Goal: Task Accomplishment & Management: Use online tool/utility

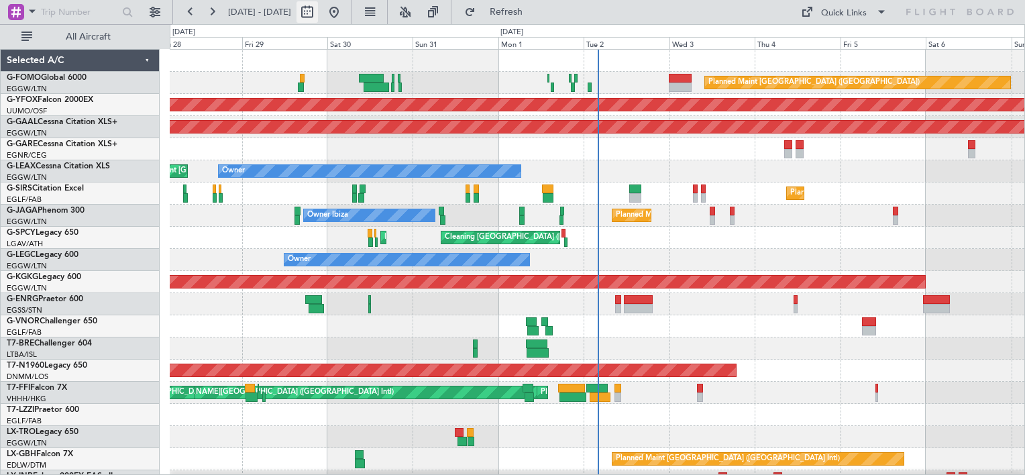
click at [318, 12] on button at bounding box center [306, 11] width 21 height 21
select select "8"
select select "2025"
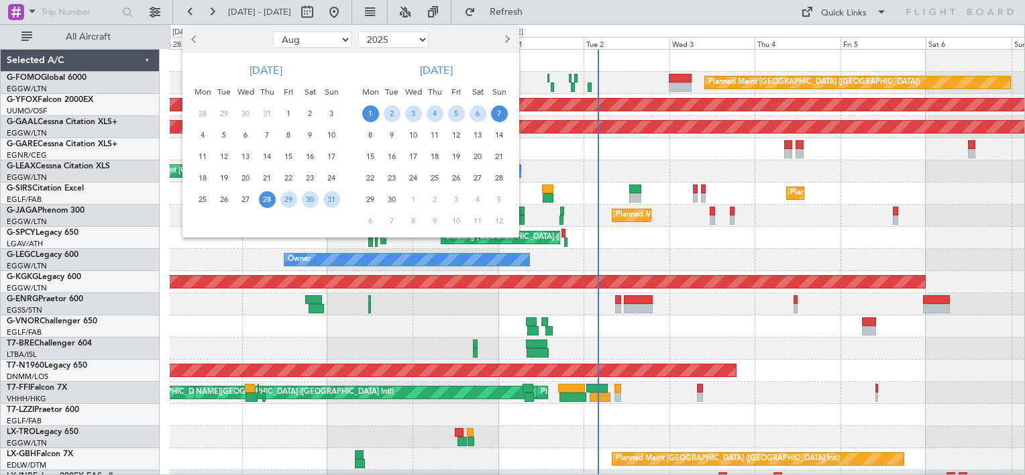
click at [373, 112] on span "1" at bounding box center [370, 113] width 17 height 17
click at [368, 154] on span "15" at bounding box center [370, 156] width 17 height 17
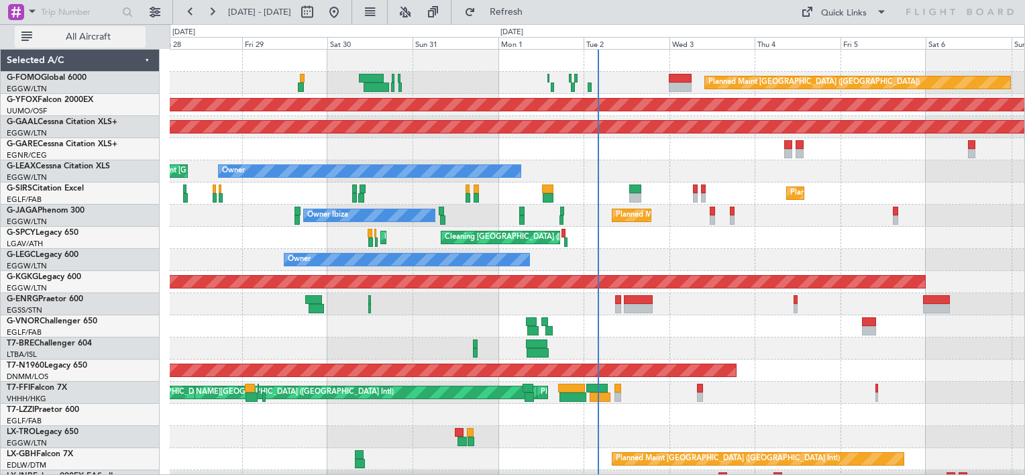
select select "9"
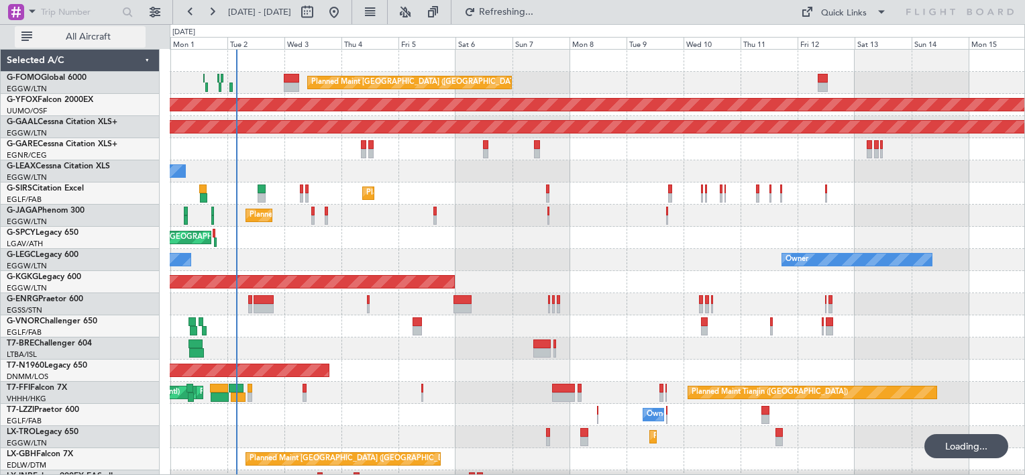
click at [64, 39] on span "All Aircraft" at bounding box center [88, 36] width 107 height 9
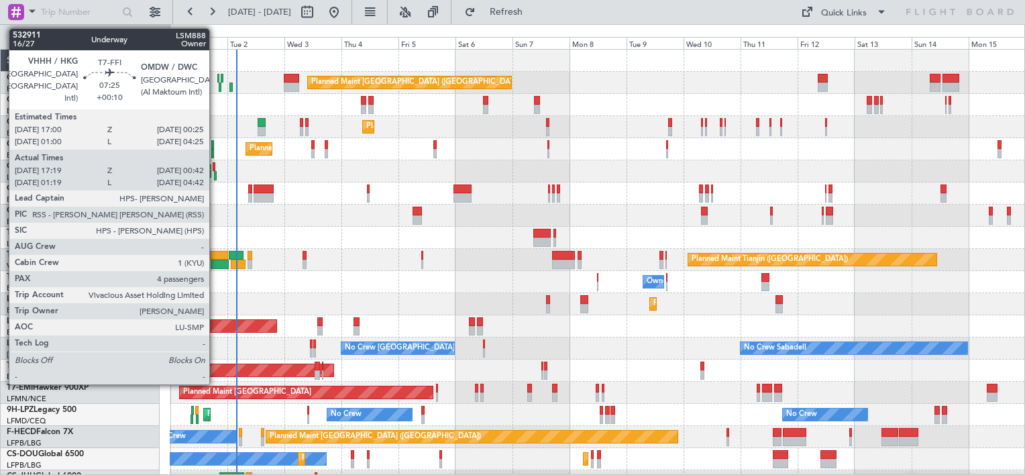
click at [215, 252] on div at bounding box center [219, 255] width 18 height 9
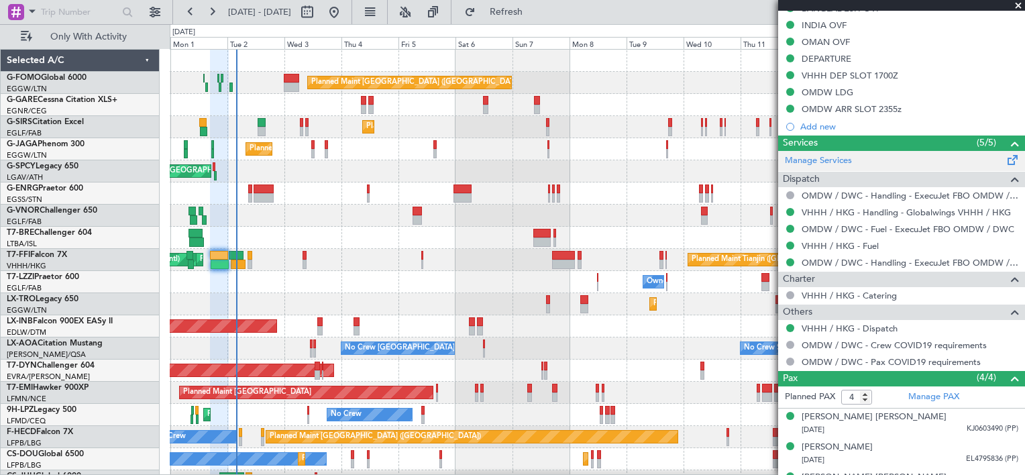
scroll to position [268, 0]
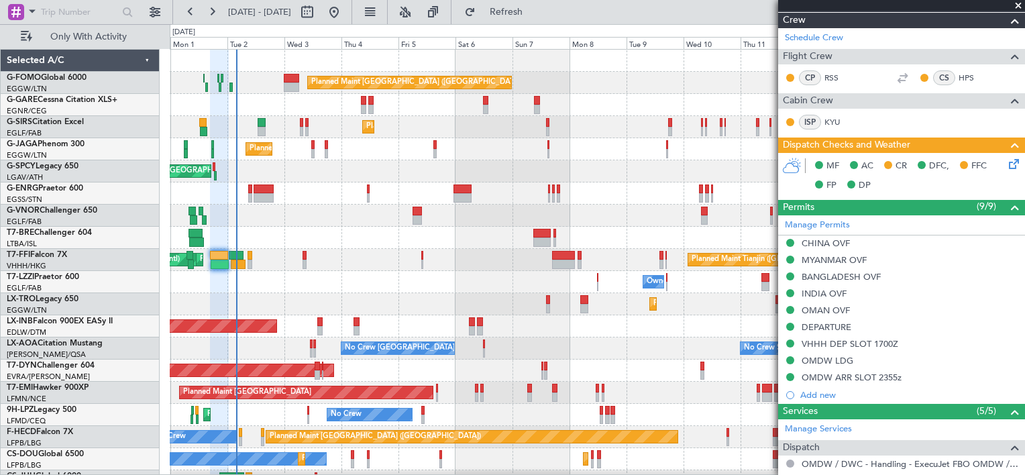
click at [1006, 167] on icon at bounding box center [1011, 161] width 11 height 11
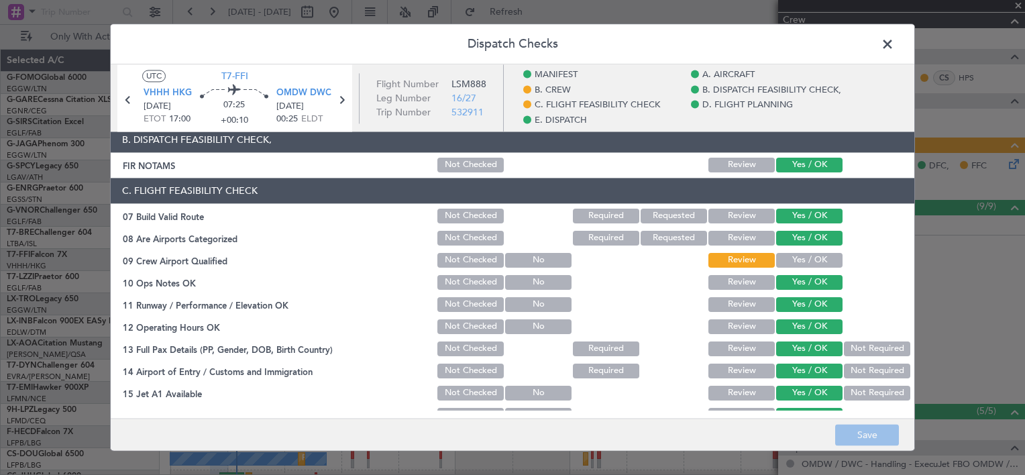
click at [894, 44] on span at bounding box center [894, 47] width 0 height 27
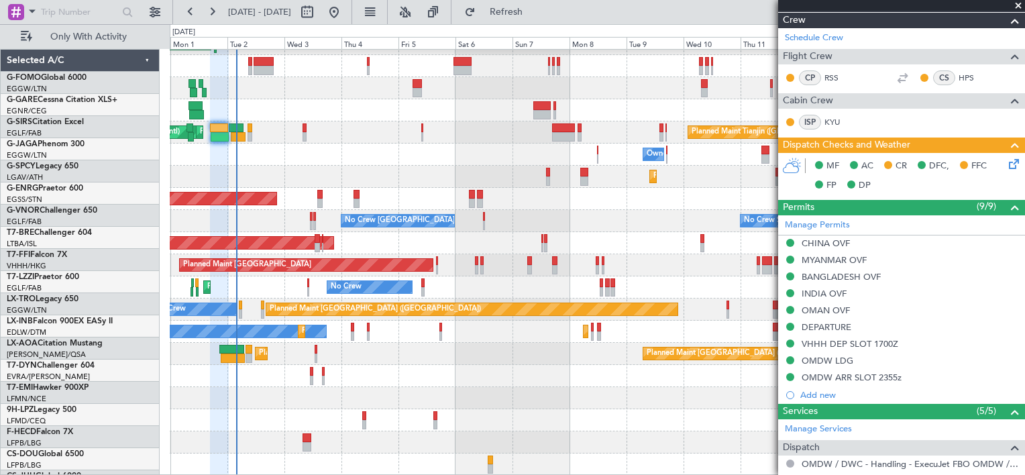
scroll to position [127, 0]
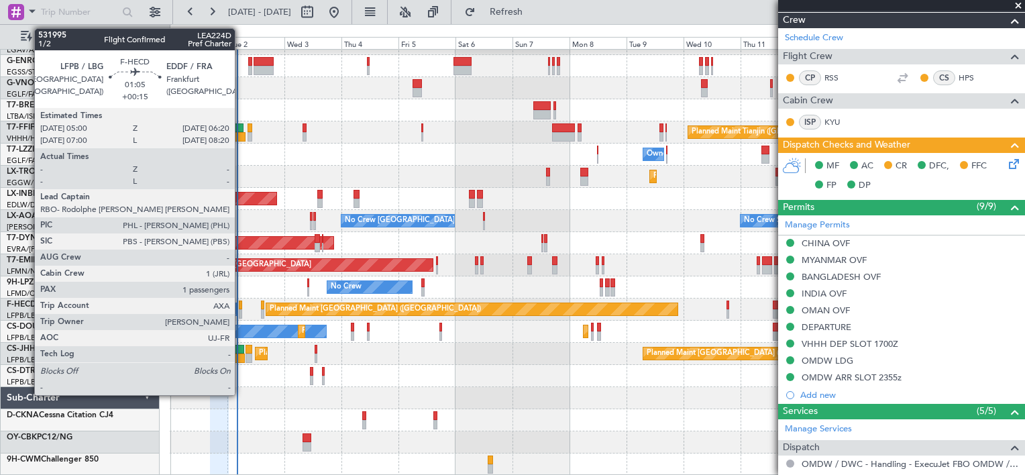
click at [241, 304] on div at bounding box center [240, 304] width 3 height 9
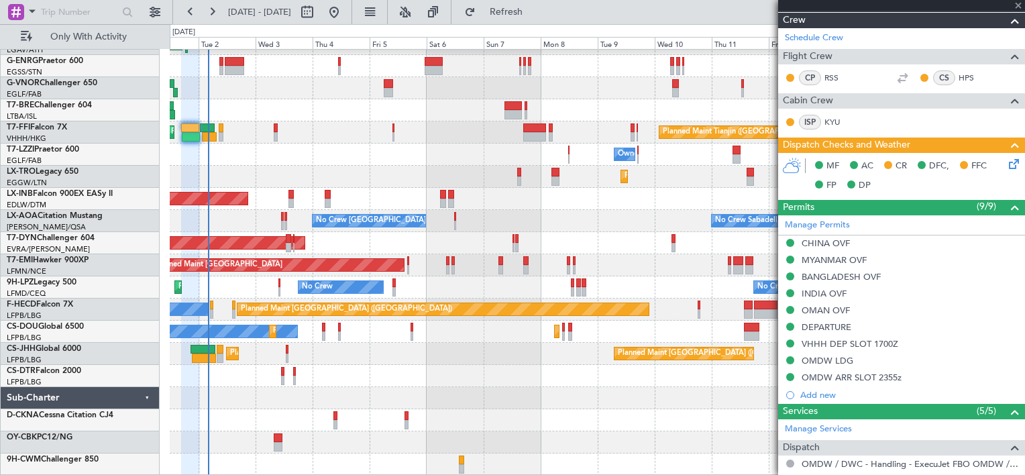
type input "+00:15"
type input "1"
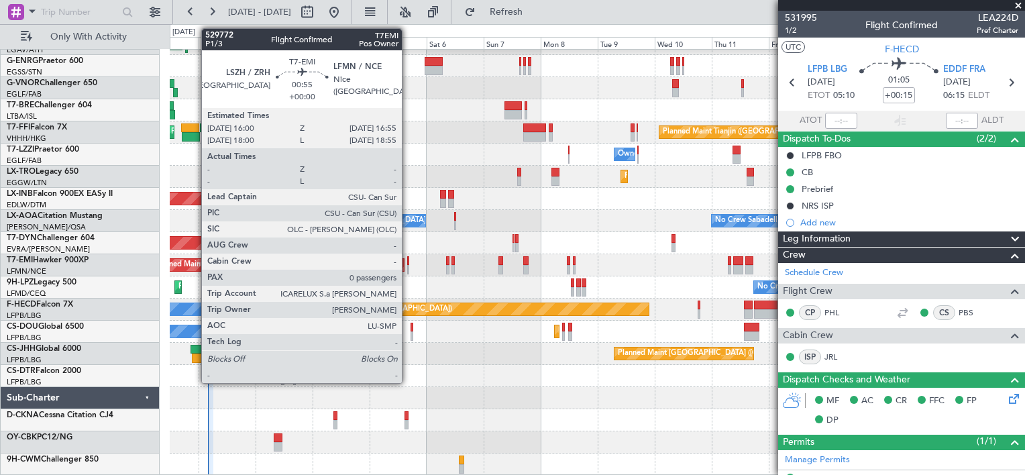
scroll to position [0, 0]
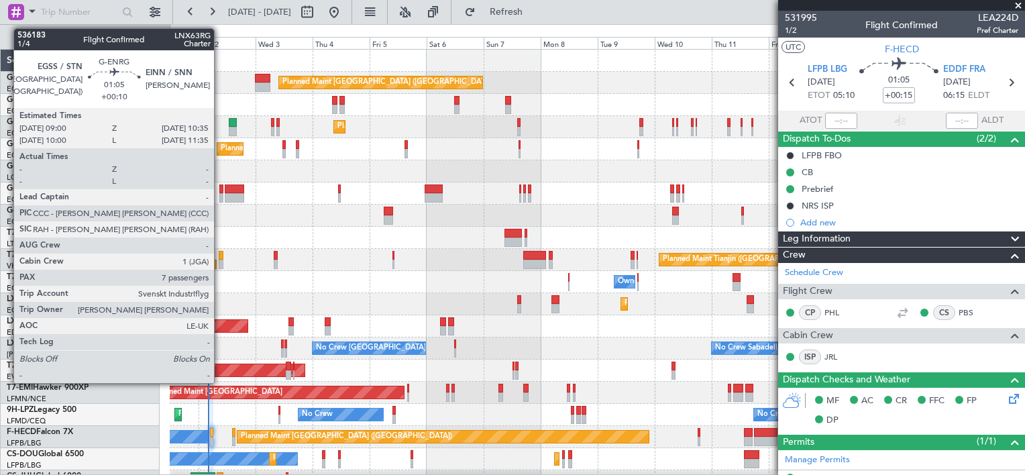
click at [220, 190] on div at bounding box center [221, 188] width 4 height 9
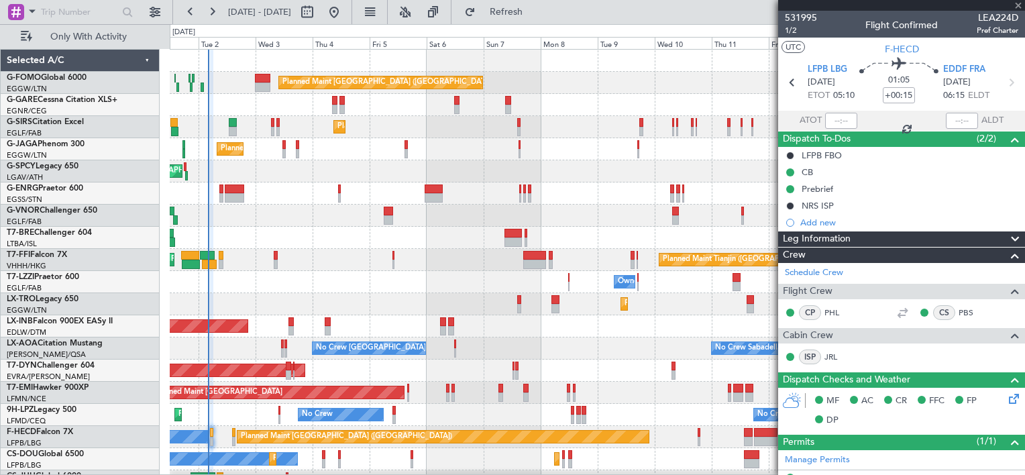
type input "+00:10"
type input "7"
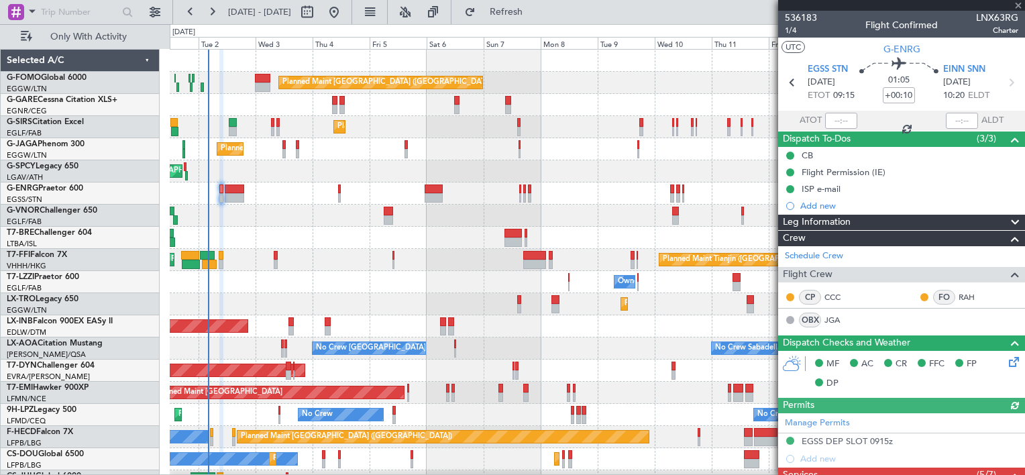
scroll to position [268, 0]
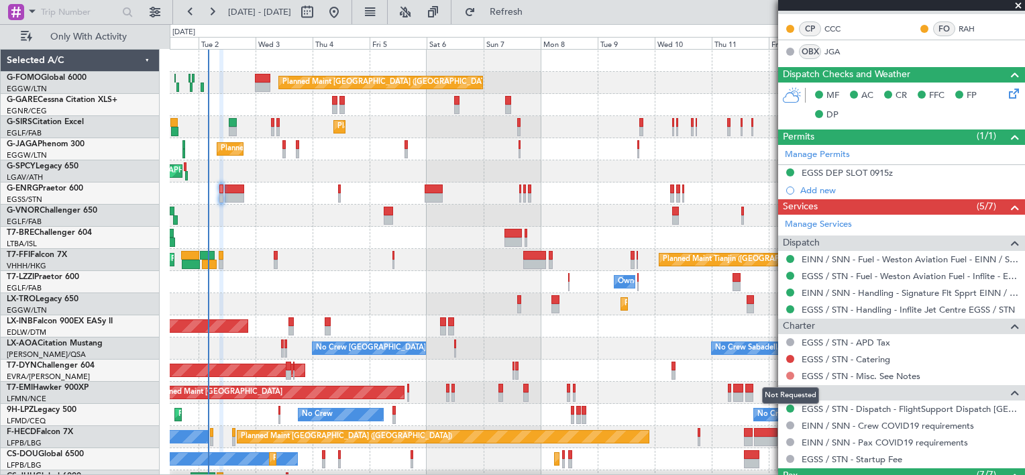
click at [790, 373] on button at bounding box center [790, 376] width 8 height 8
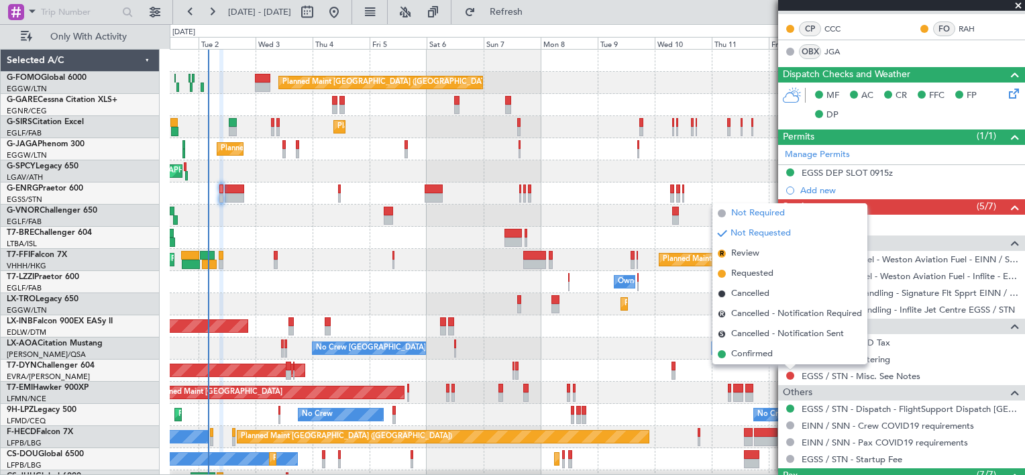
click at [757, 209] on span "Not Required" at bounding box center [758, 213] width 54 height 13
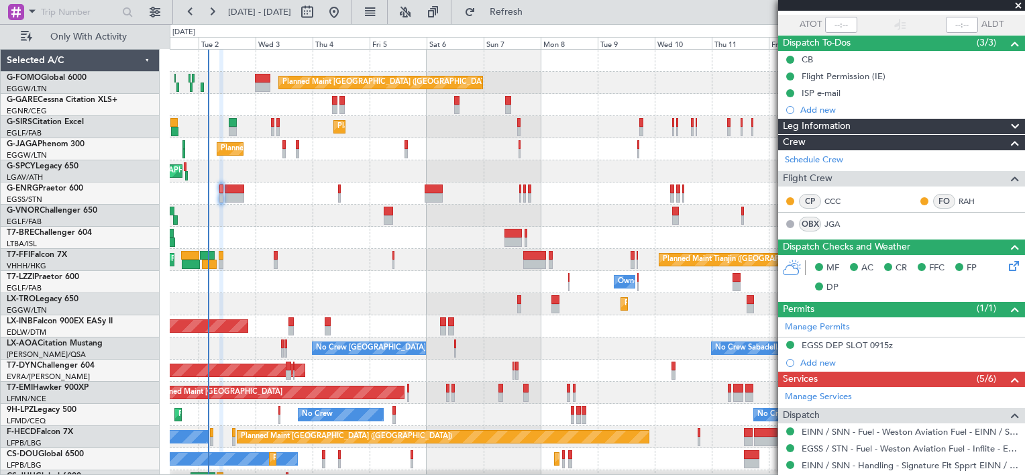
scroll to position [0, 0]
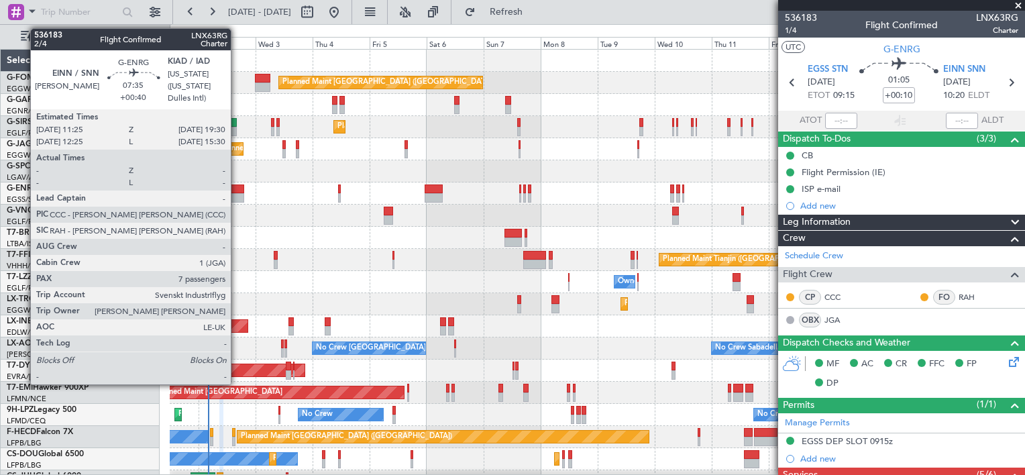
click at [237, 189] on div at bounding box center [234, 188] width 19 height 9
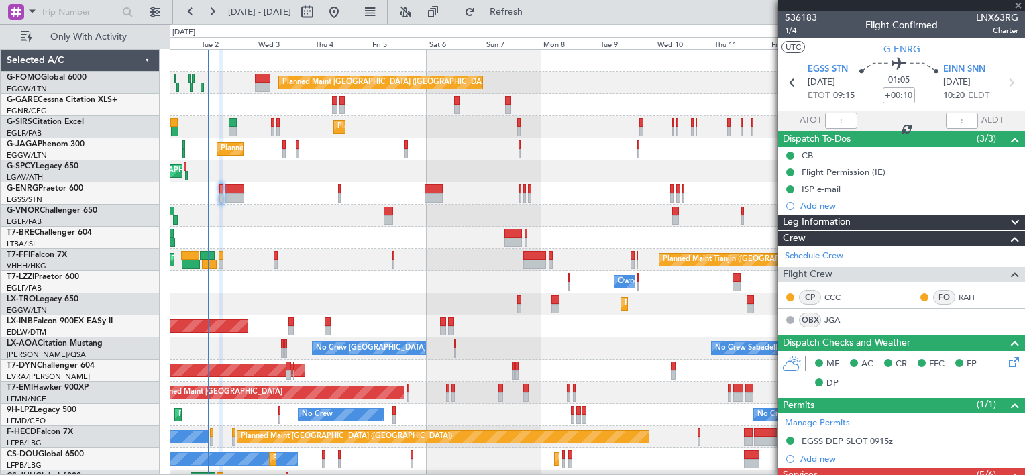
type input "+00:40"
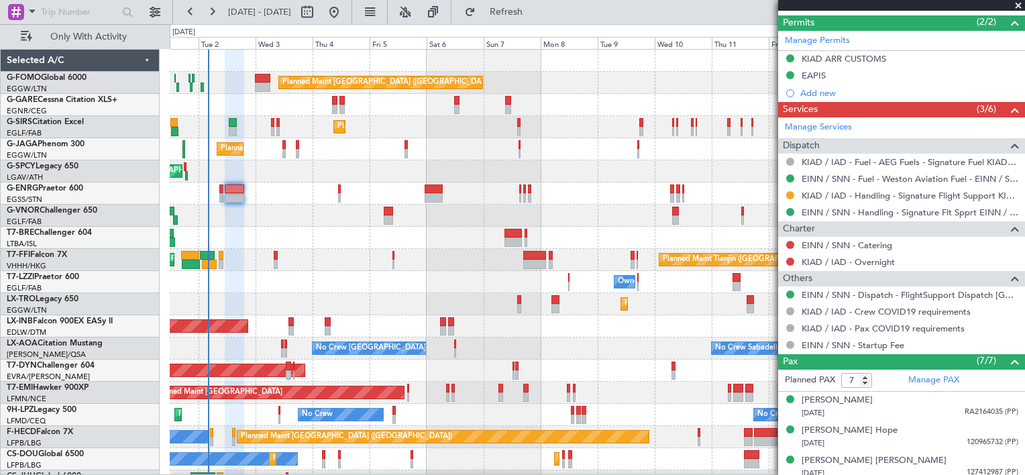
scroll to position [389, 0]
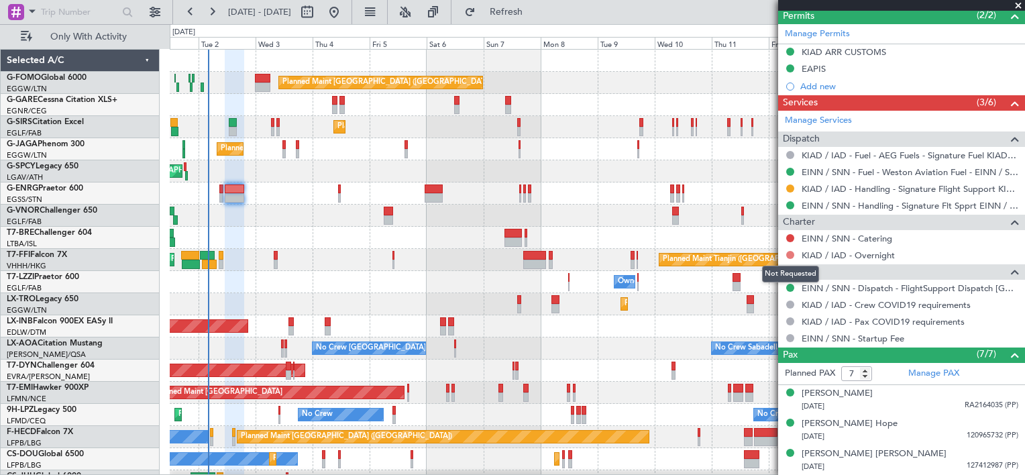
click at [789, 251] on button at bounding box center [790, 255] width 8 height 8
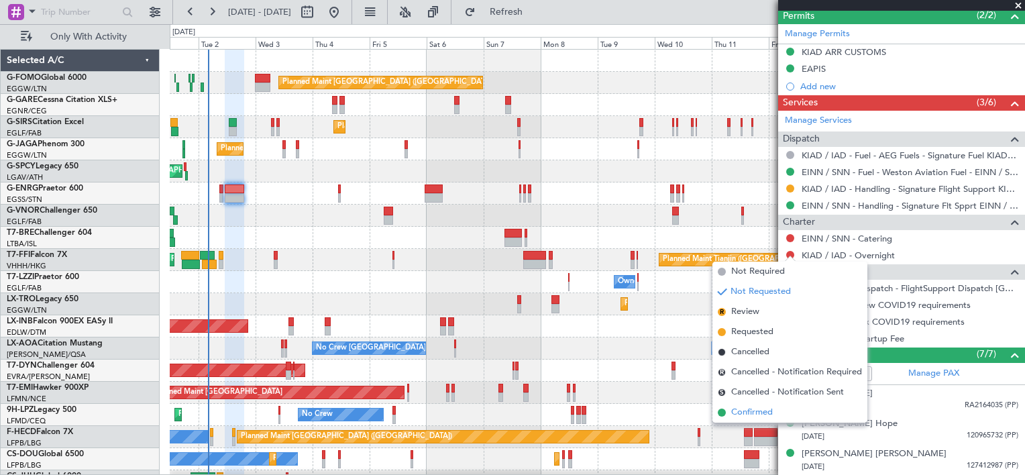
click at [745, 409] on span "Confirmed" at bounding box center [752, 412] width 42 height 13
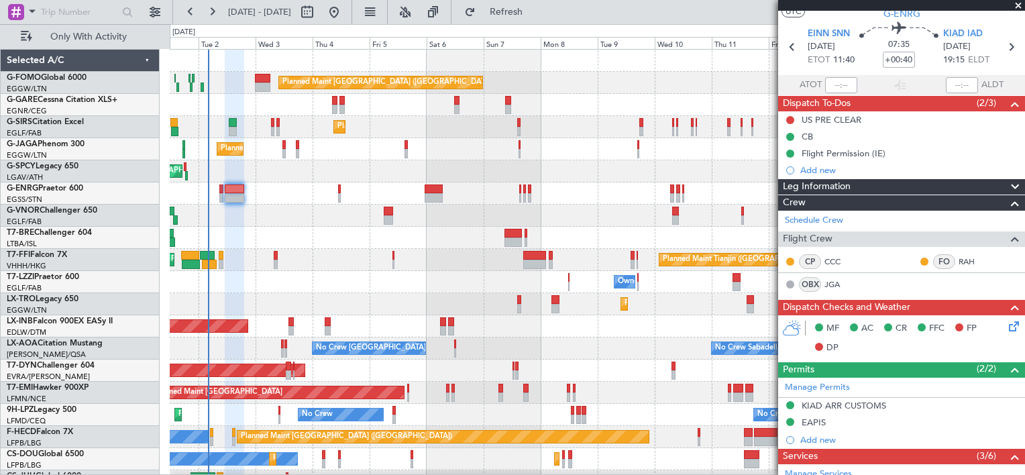
scroll to position [18, 0]
